Goal: Information Seeking & Learning: Learn about a topic

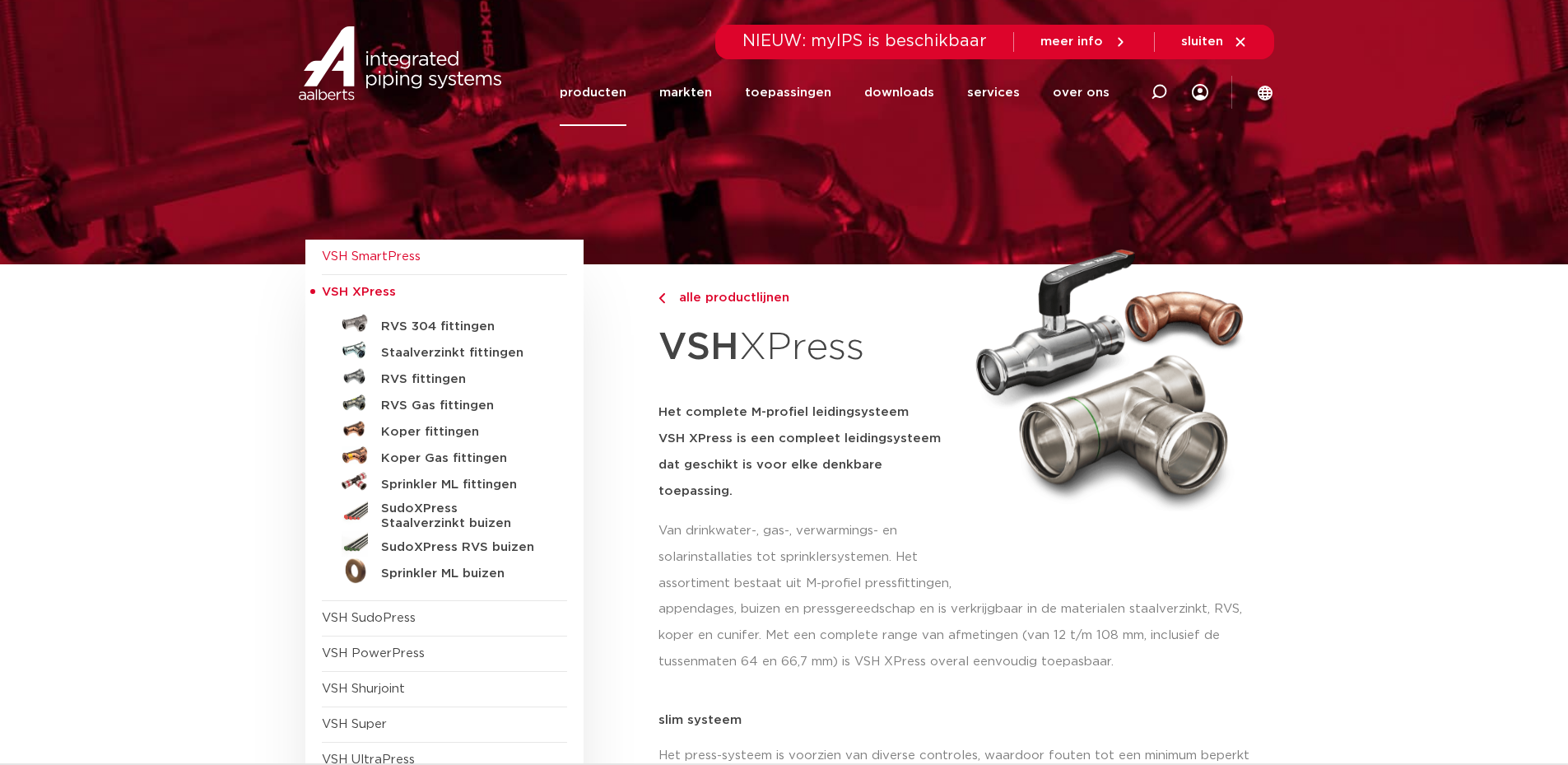
click at [350, 251] on span "VSH SmartPress" at bounding box center [371, 257] width 99 height 12
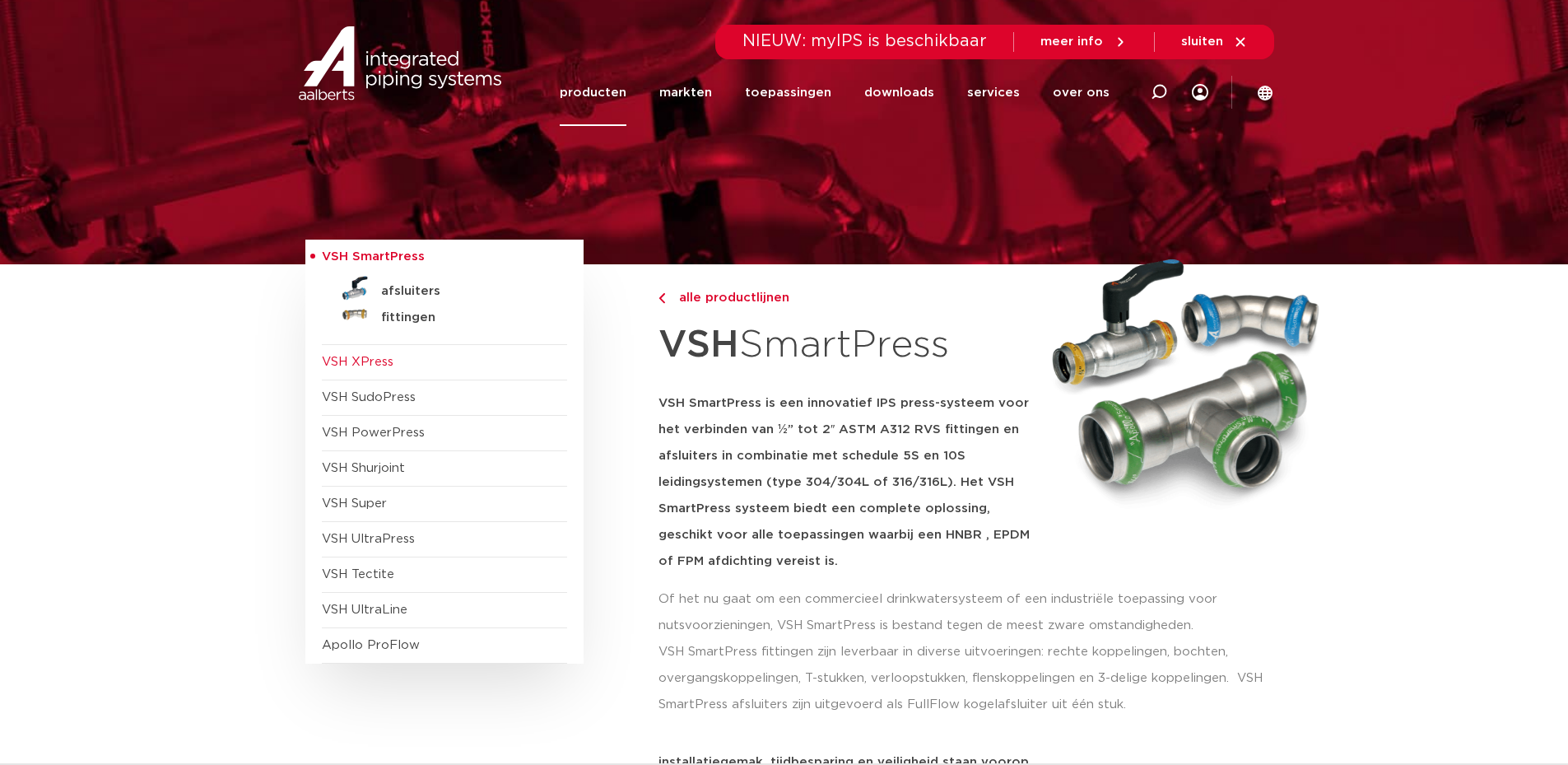
click at [351, 358] on span "VSH XPress" at bounding box center [357, 362] width 71 height 12
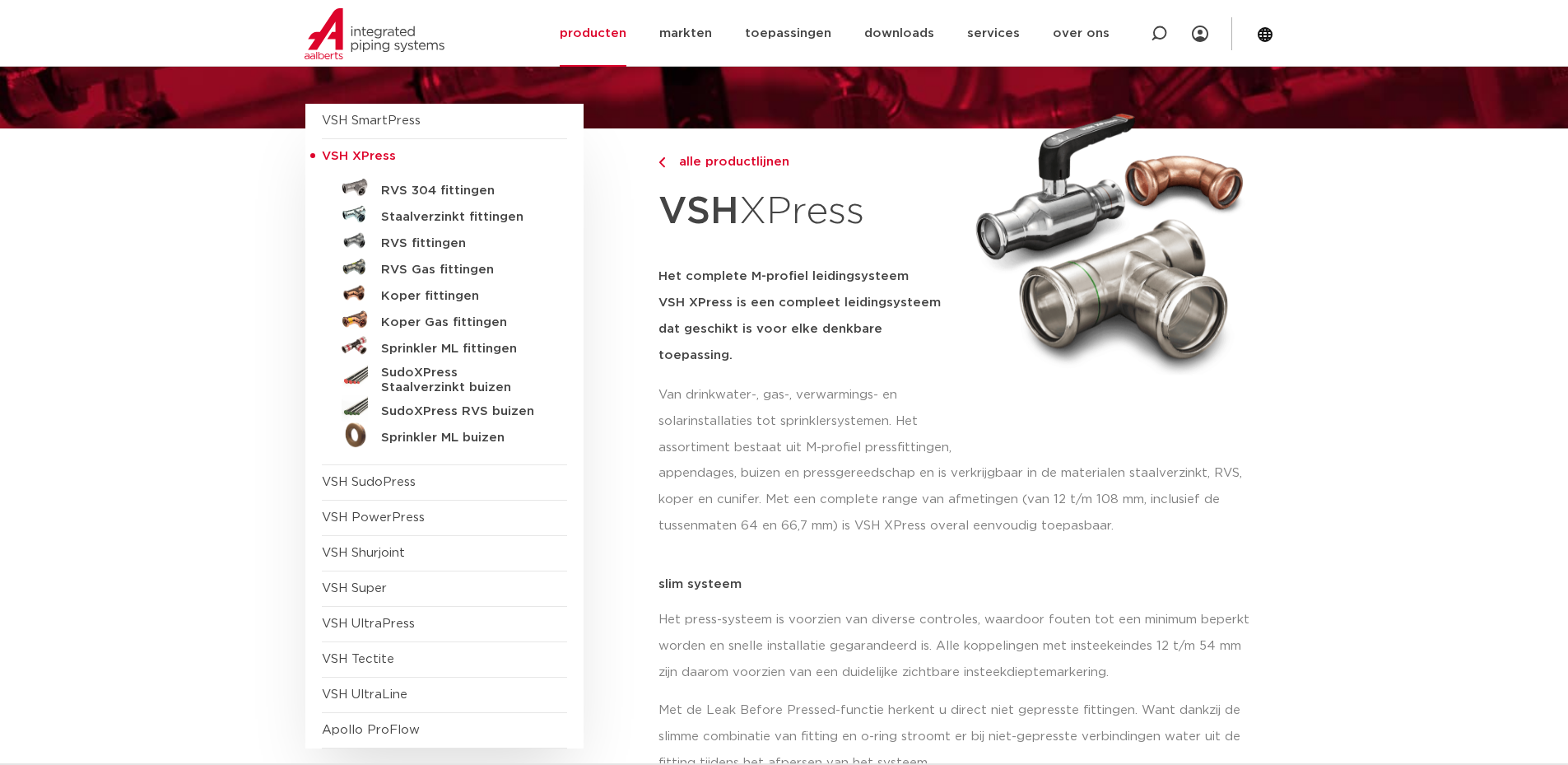
scroll to position [165, 0]
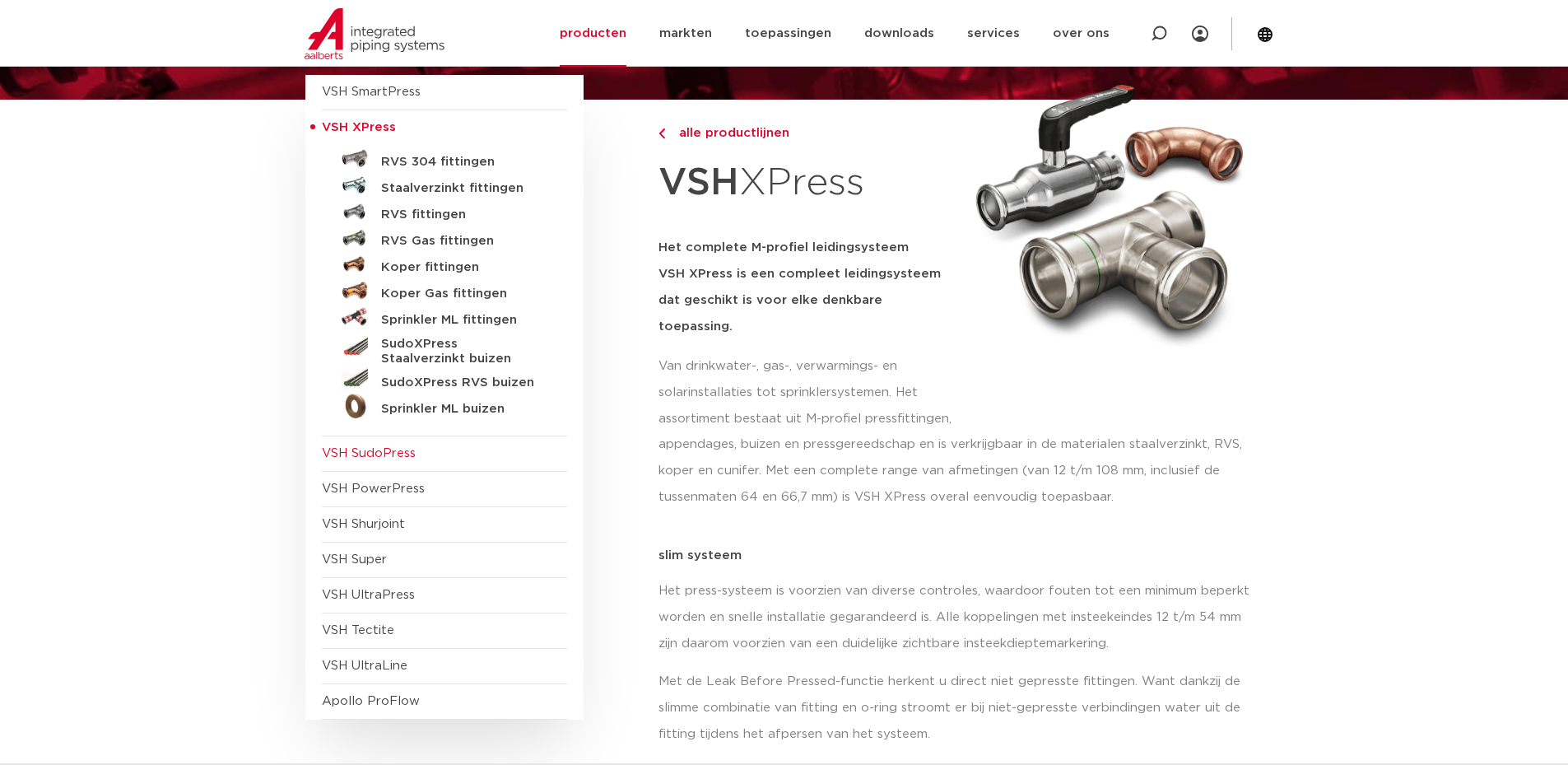
click at [329, 465] on span "VSH SudoPress" at bounding box center [444, 454] width 245 height 35
click at [345, 453] on span "VSH SudoPress" at bounding box center [369, 453] width 94 height 12
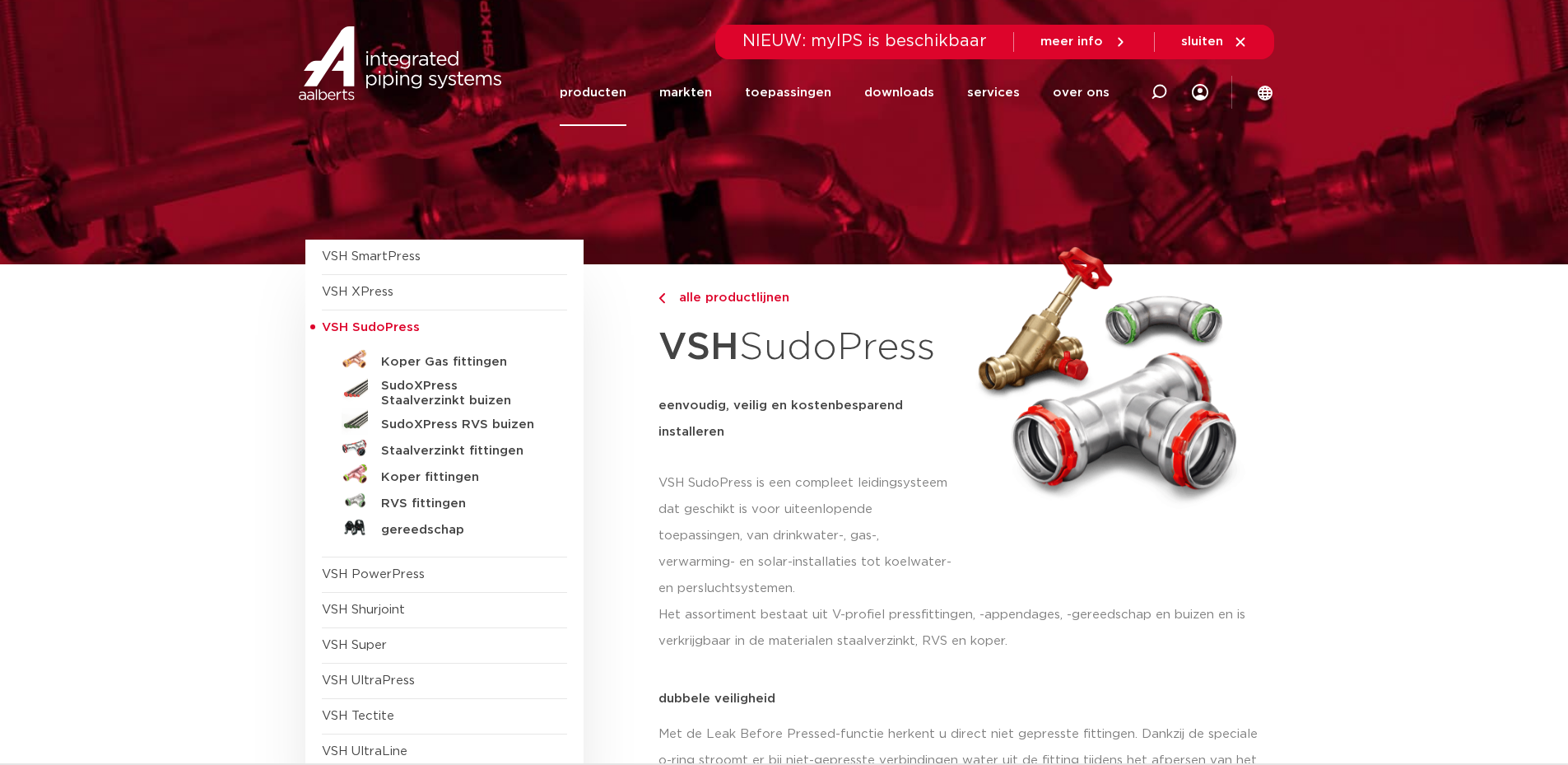
scroll to position [83, 0]
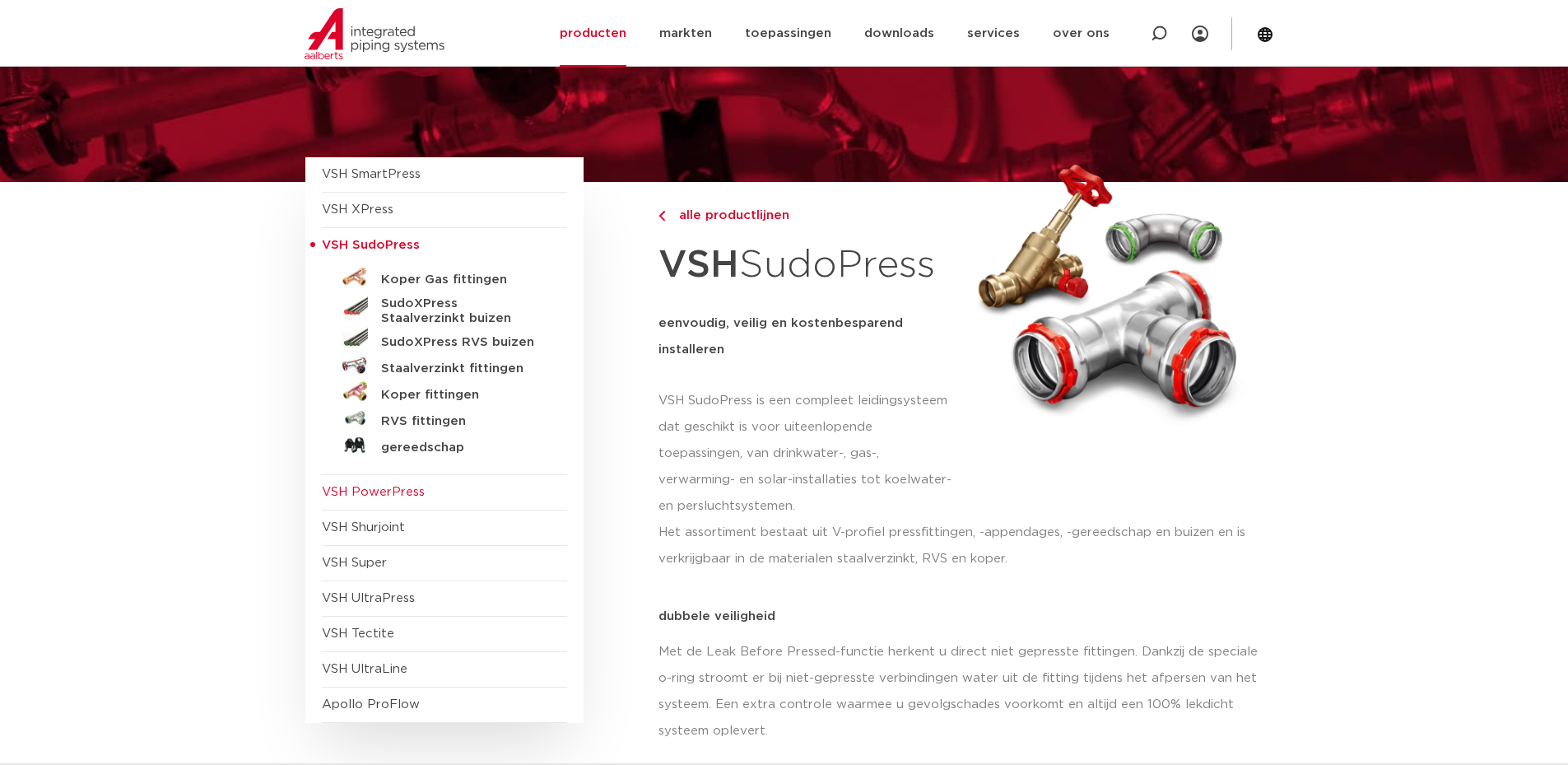
click at [335, 488] on span "VSH PowerPress" at bounding box center [374, 492] width 103 height 12
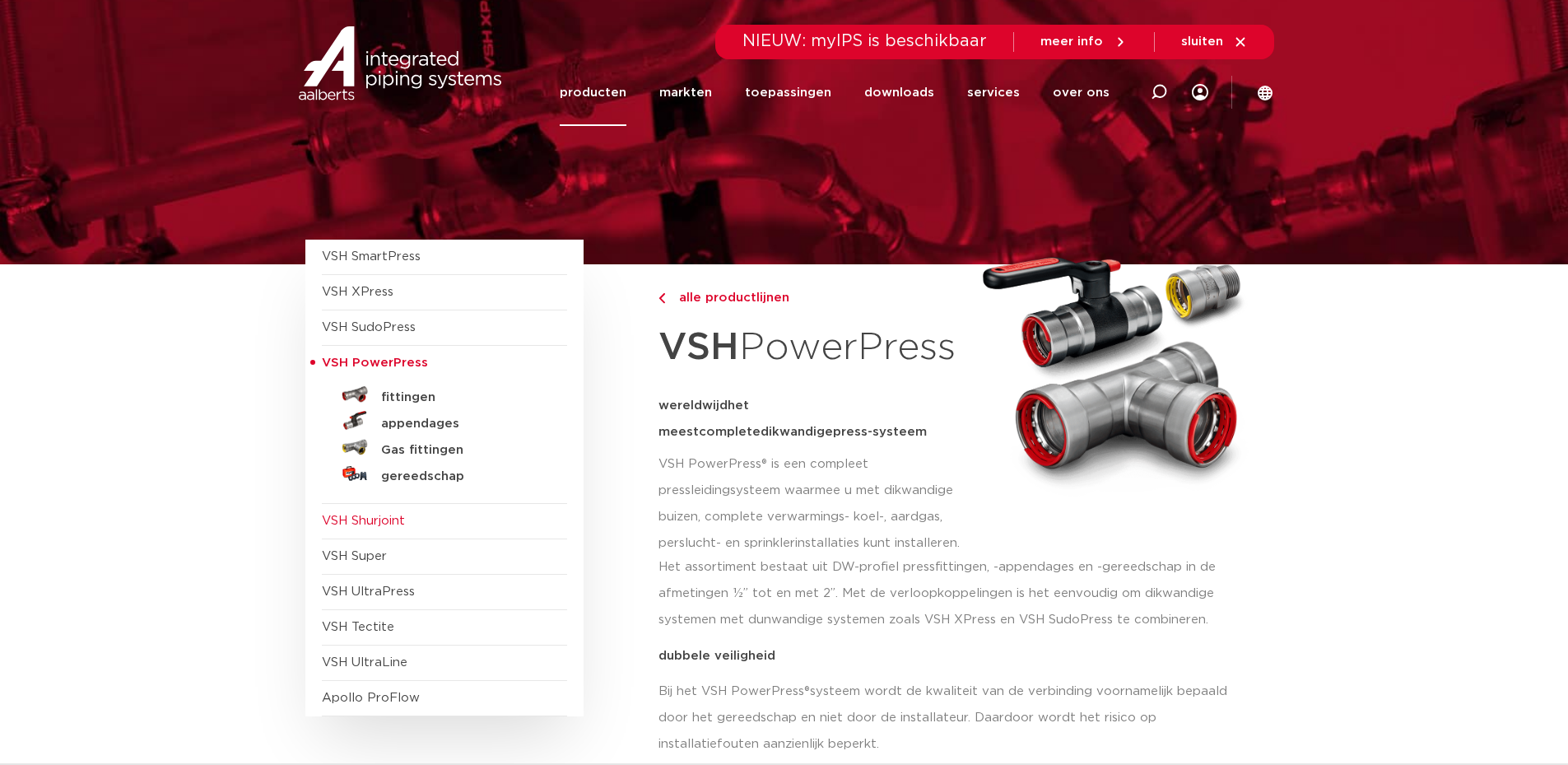
click at [338, 516] on span "VSH Shurjoint" at bounding box center [363, 521] width 84 height 12
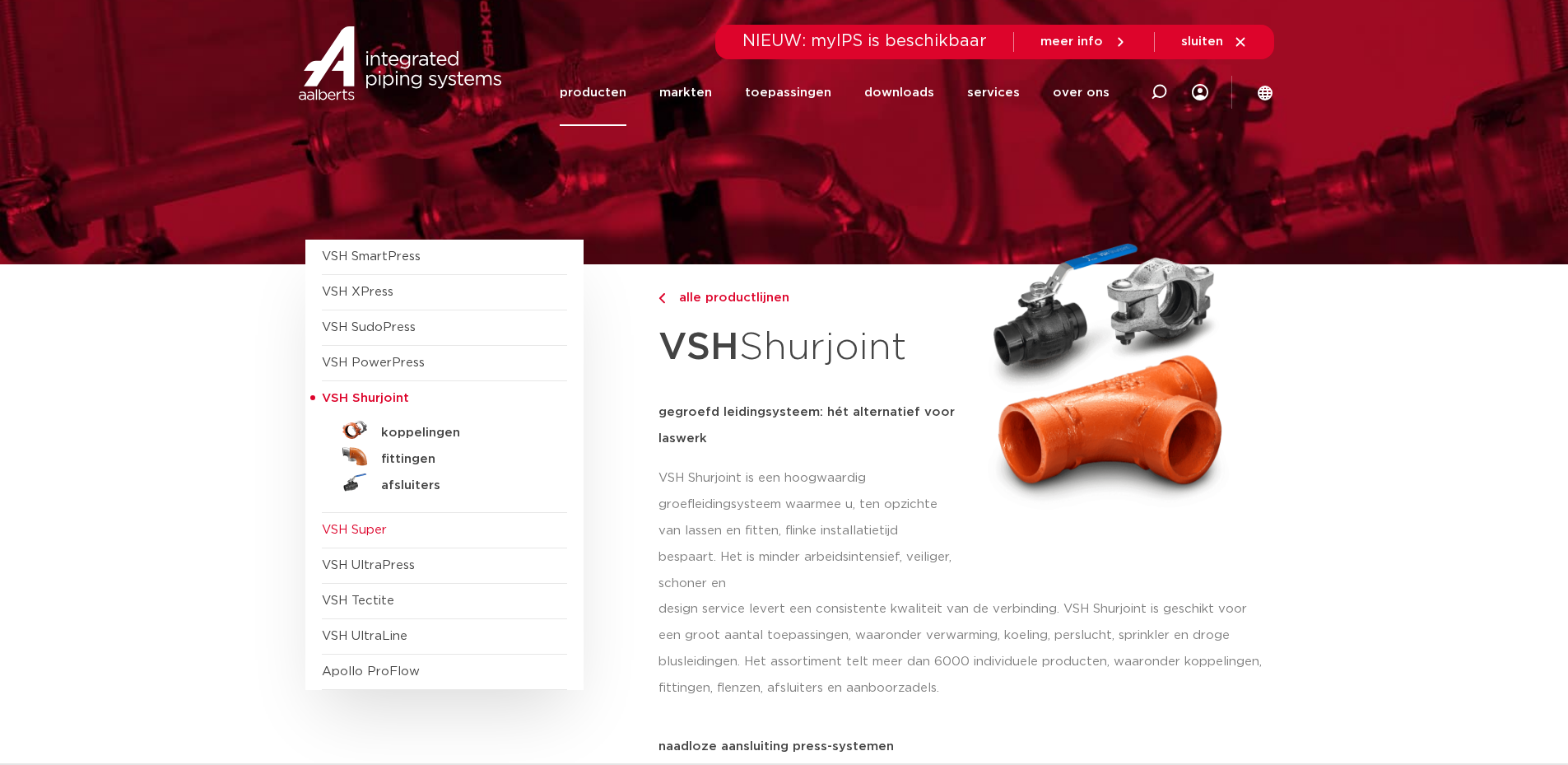
click at [336, 534] on span "VSH Super" at bounding box center [355, 530] width 65 height 12
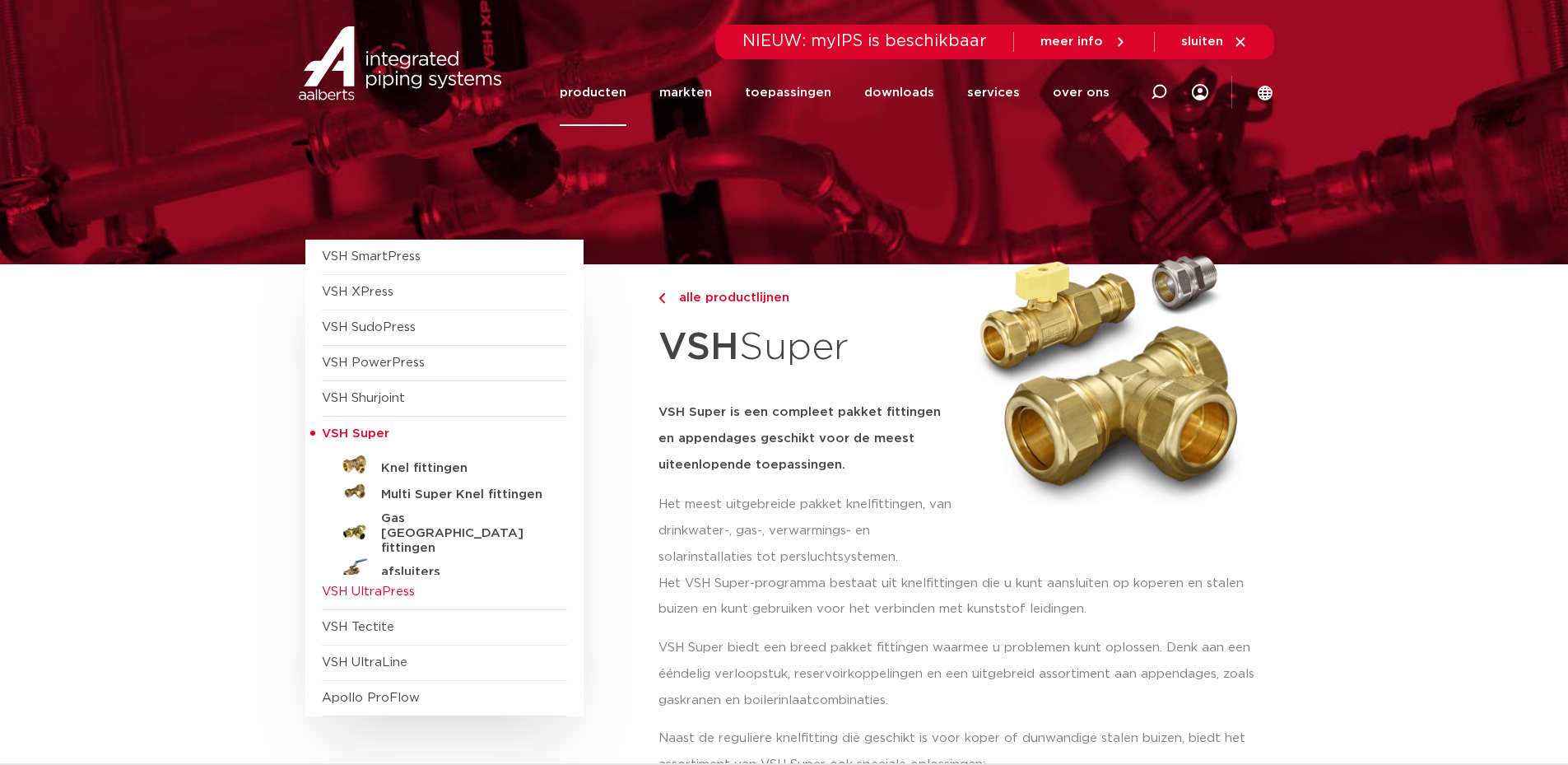
click at [332, 591] on span "VSH UltraPress" at bounding box center [369, 592] width 93 height 12
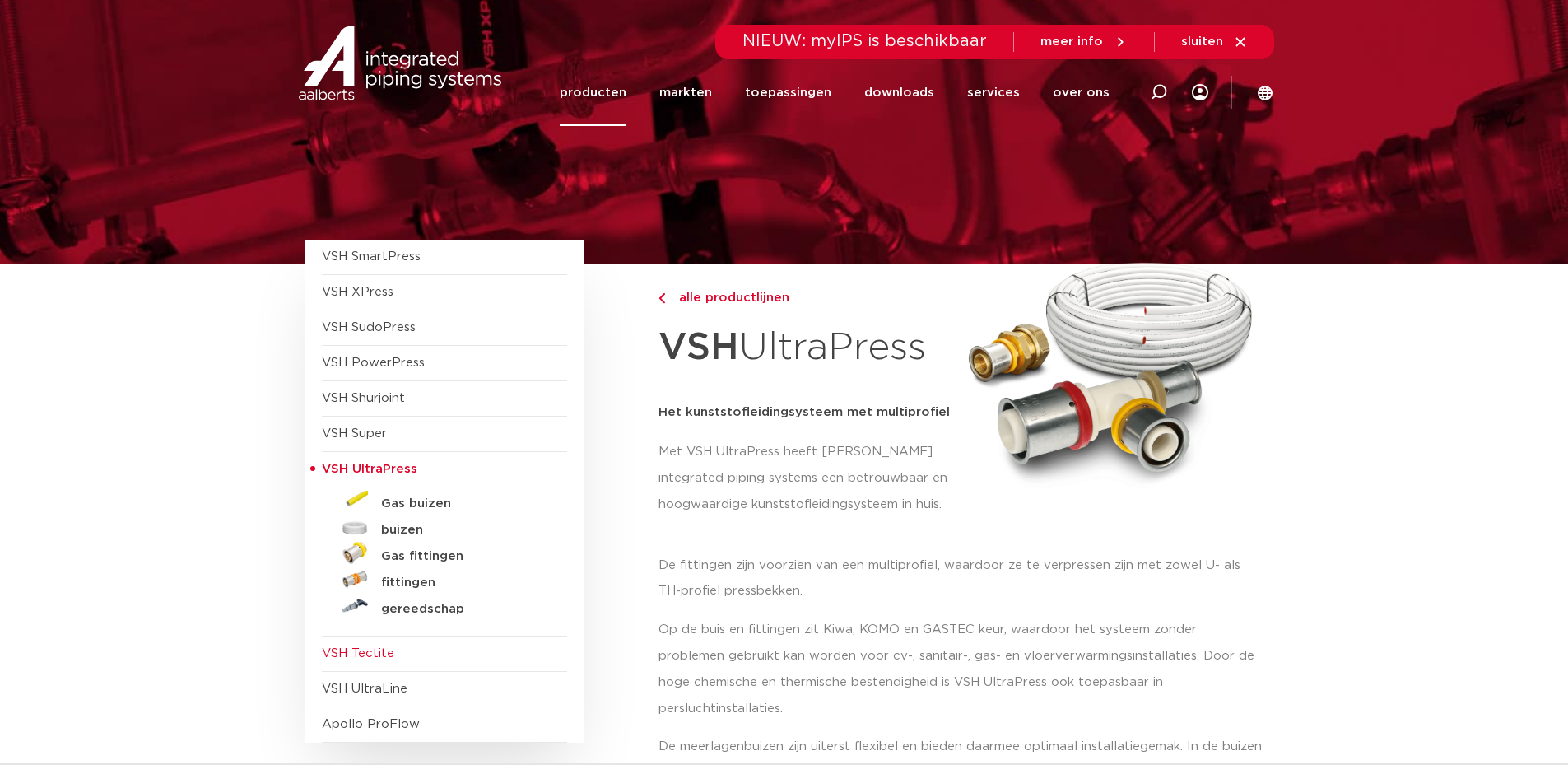
click at [336, 662] on span "VSH Tectite" at bounding box center [444, 654] width 245 height 35
click at [355, 653] on span "VSH Tectite" at bounding box center [358, 654] width 72 height 12
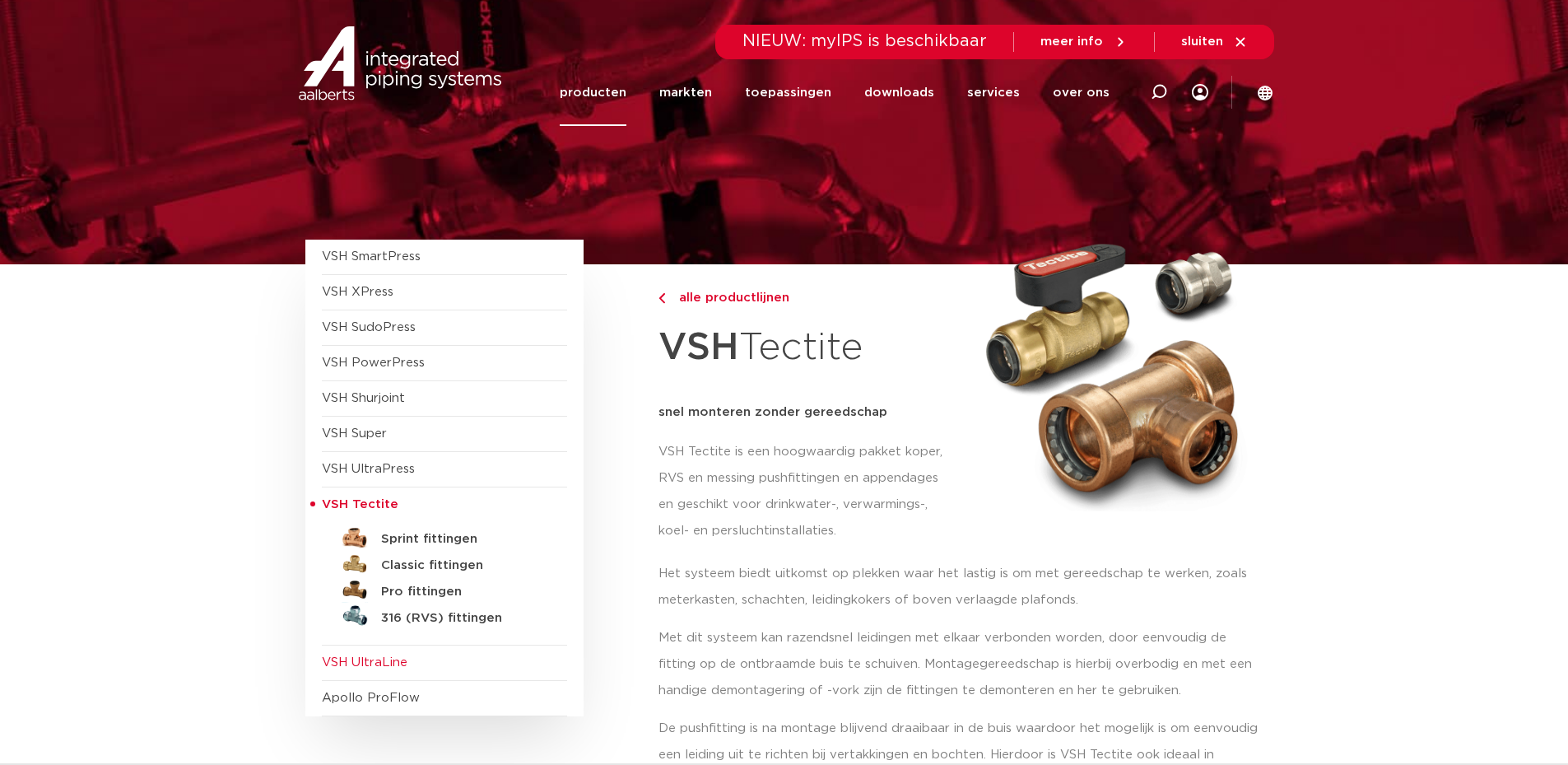
click at [375, 667] on span "VSH UltraLine" at bounding box center [364, 662] width 85 height 12
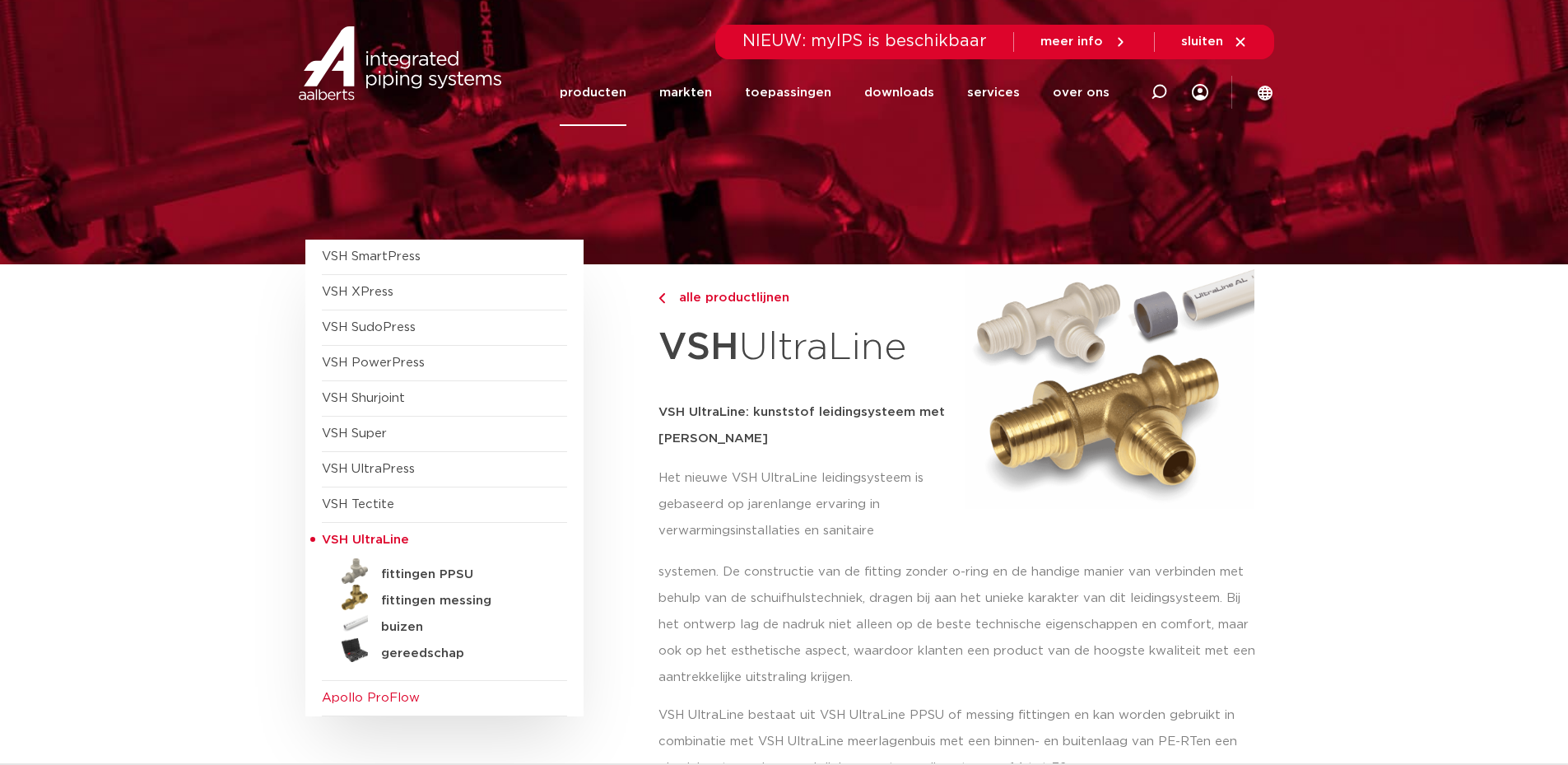
click at [332, 706] on span "Apollo ProFlow" at bounding box center [444, 699] width 245 height 35
click at [400, 692] on span "Apollo ProFlow" at bounding box center [371, 698] width 98 height 12
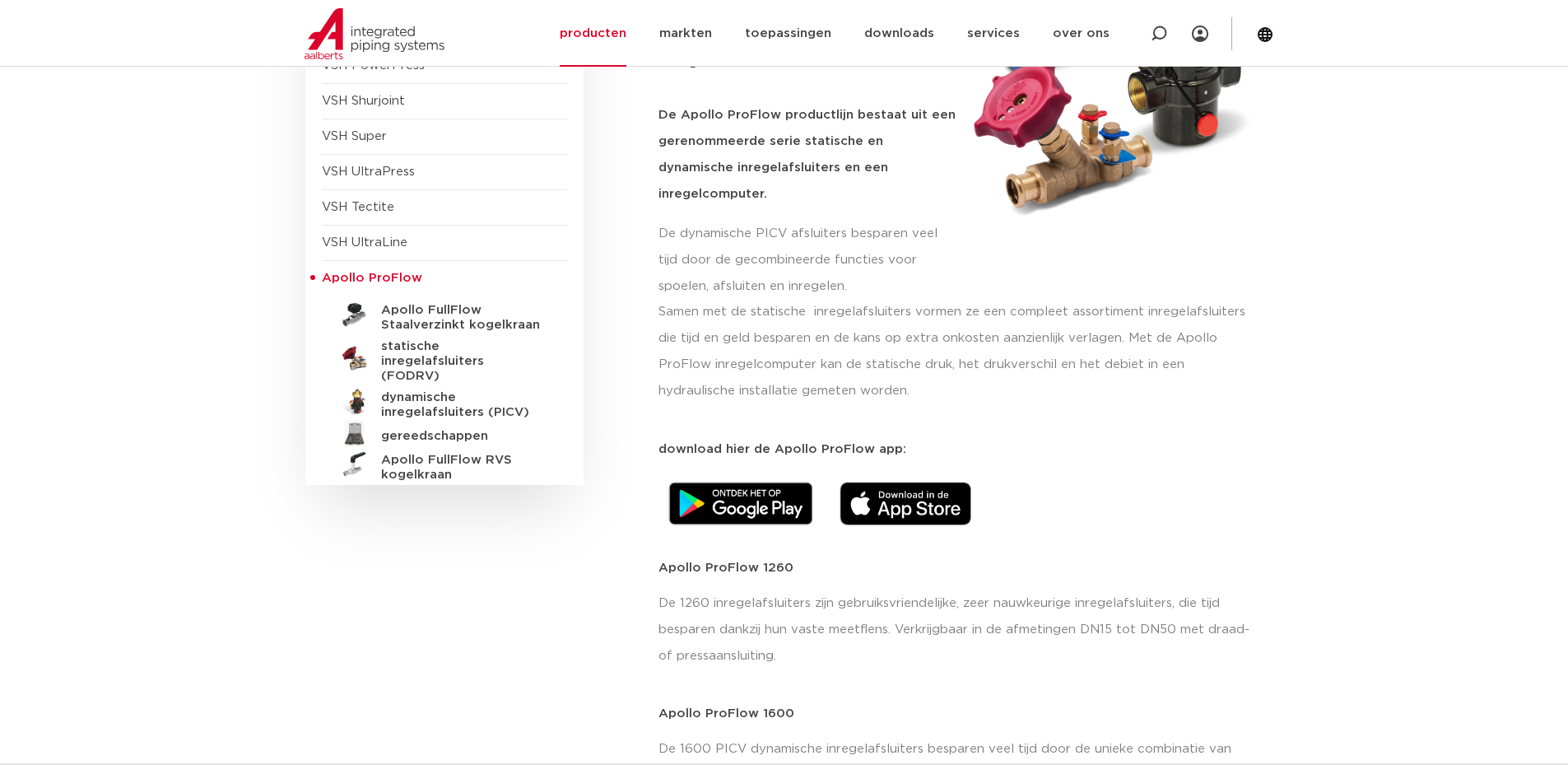
scroll to position [329, 0]
